Goal: Navigation & Orientation: Find specific page/section

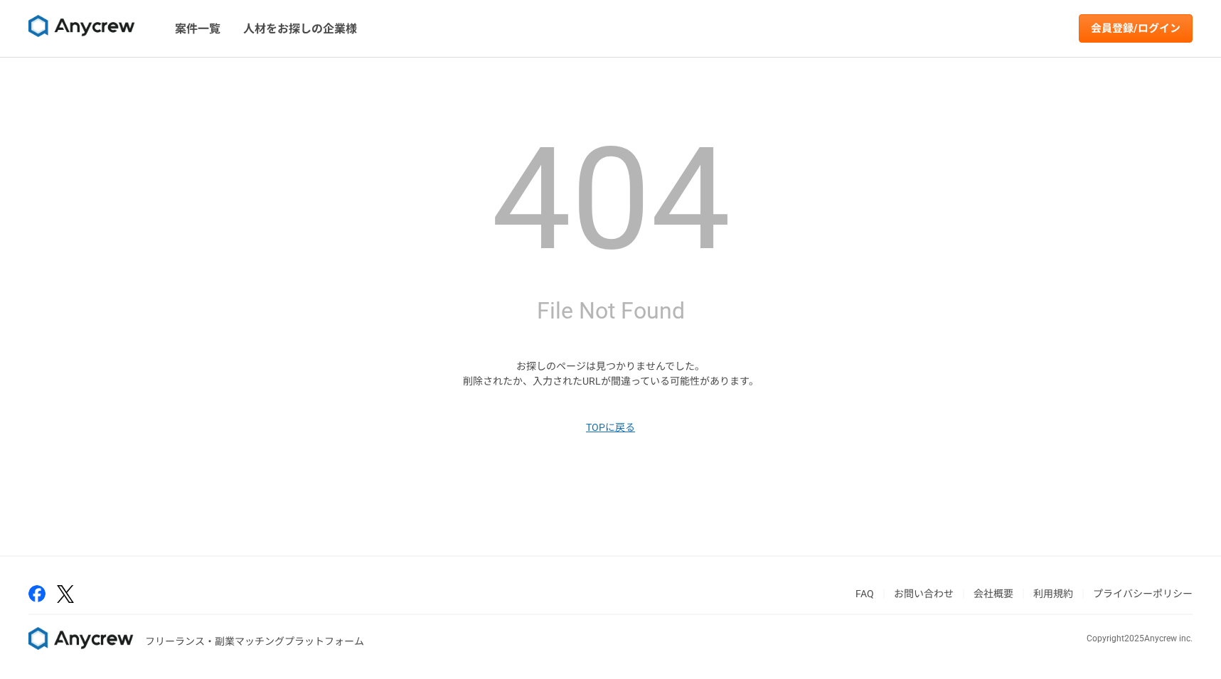
click at [86, 15] on img at bounding box center [81, 26] width 107 height 23
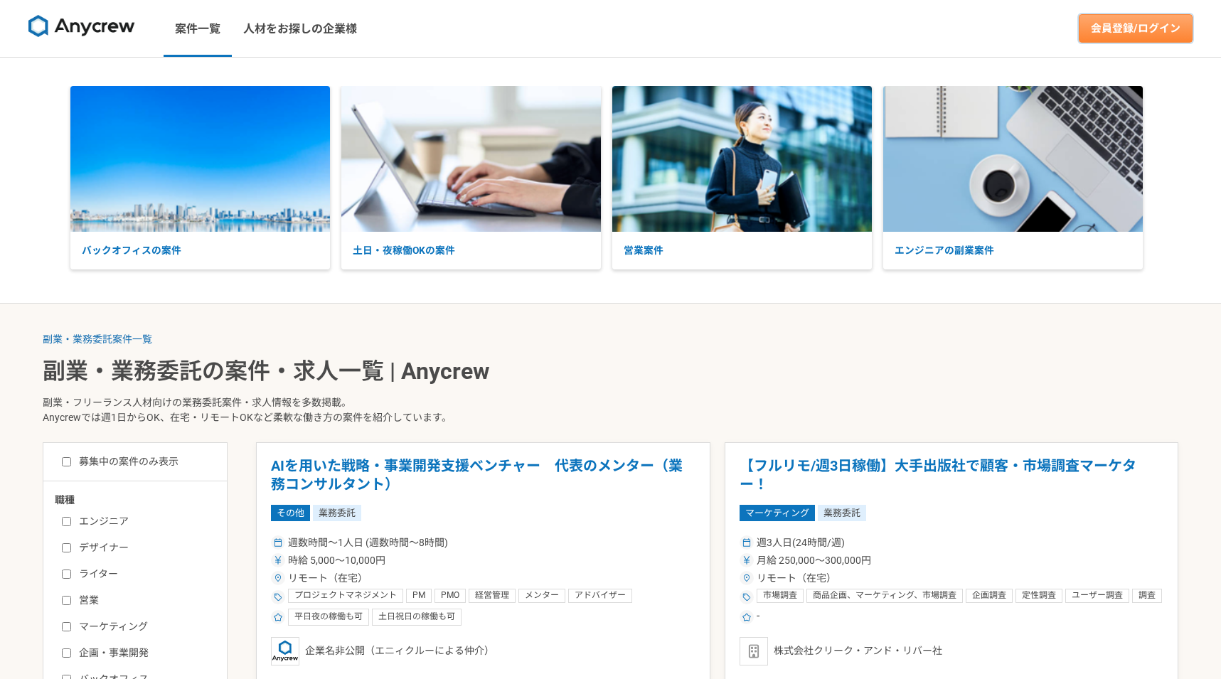
click at [1082, 25] on link "会員登録/ログイン" at bounding box center [1136, 28] width 114 height 28
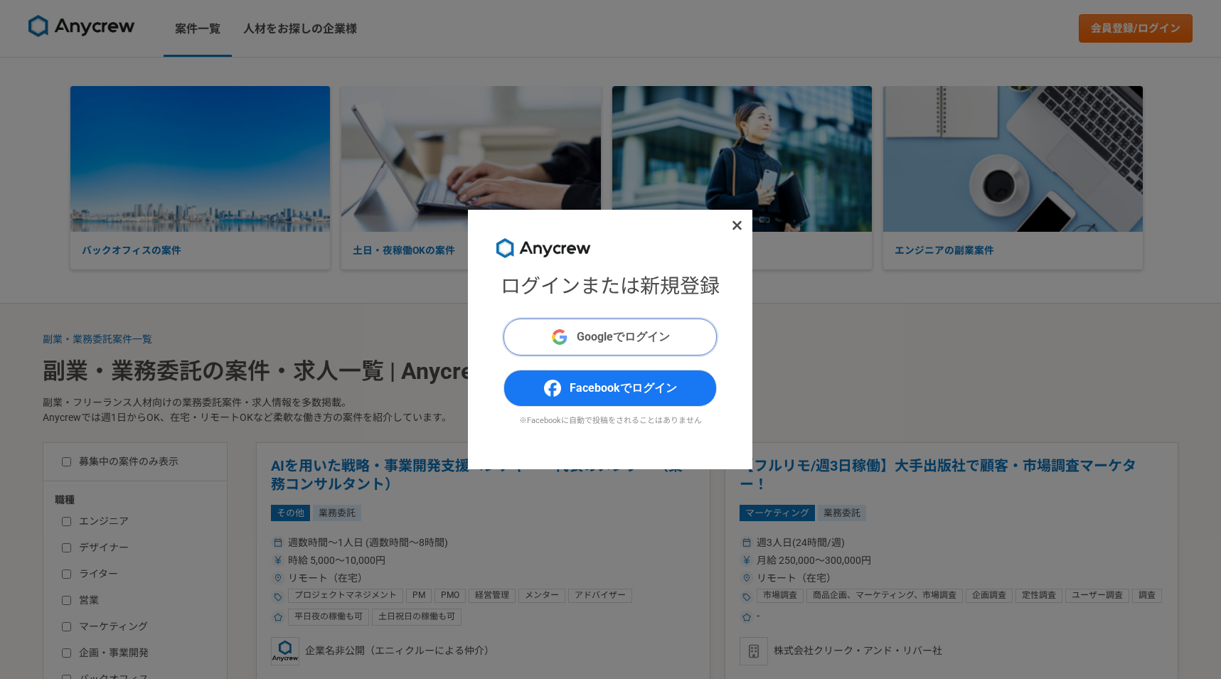
click at [641, 348] on button "Googleでログイン" at bounding box center [609, 337] width 213 height 37
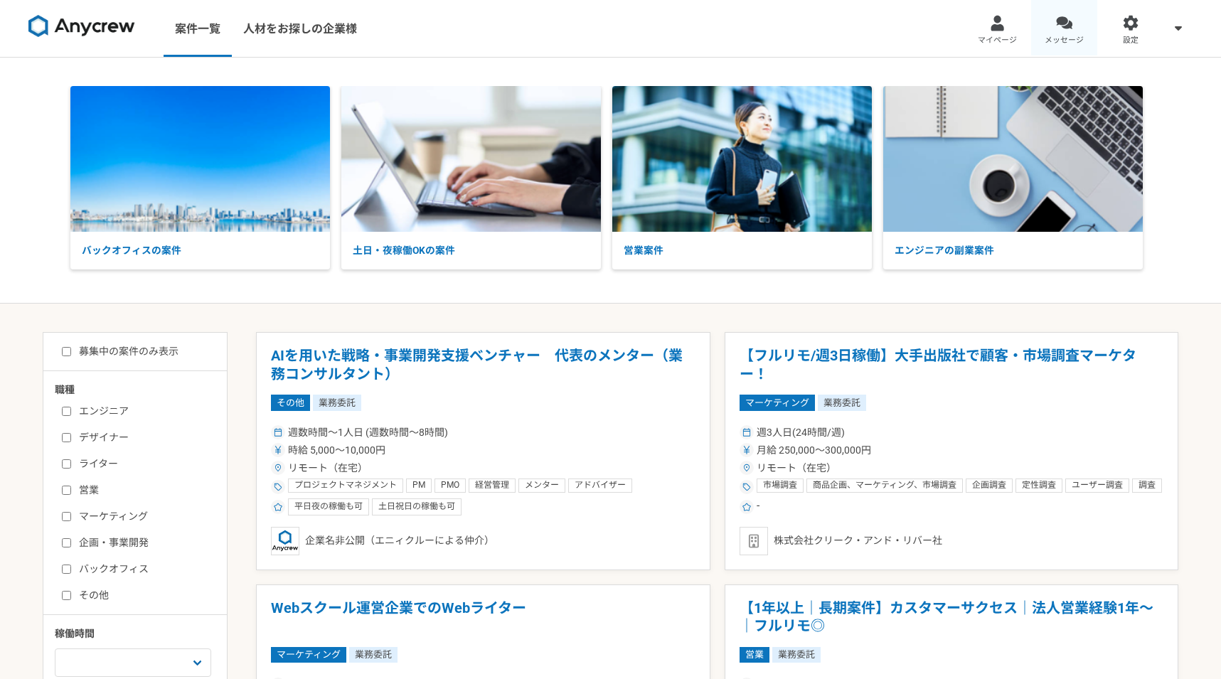
click at [1053, 23] on link "メッセージ" at bounding box center [1064, 28] width 67 height 57
